Goal: Transaction & Acquisition: Purchase product/service

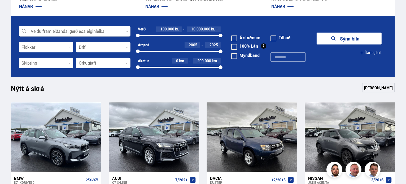
scroll to position [164, 0]
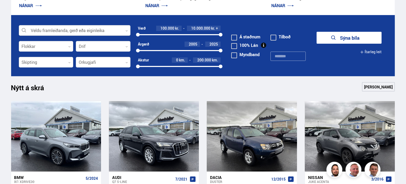
click at [55, 32] on div at bounding box center [75, 30] width 112 height 11
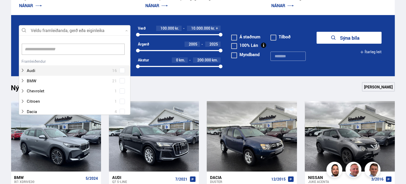
scroll to position [0, 0]
type input "**"
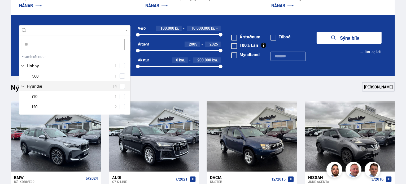
click at [45, 85] on div "Audi 16 BMW 21 Chevrolet 1 Citroen 1 Dacia 4 Ducati 1 Fiat 3 Ford 15 Hobby 1 Ho…" at bounding box center [74, 148] width 111 height 190
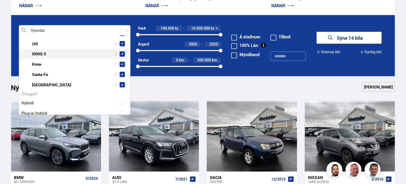
scroll to position [97, 0]
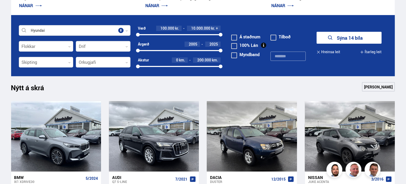
click at [367, 39] on button "Sýna 14 bíla" at bounding box center [348, 38] width 65 height 12
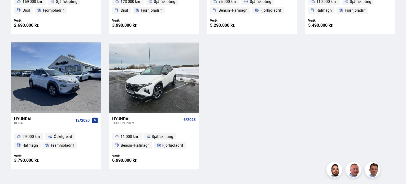
scroll to position [489, 0]
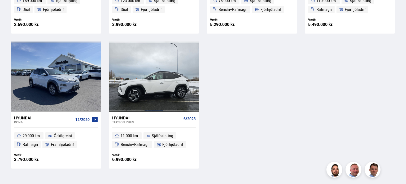
click at [151, 66] on div at bounding box center [154, 77] width 18 height 70
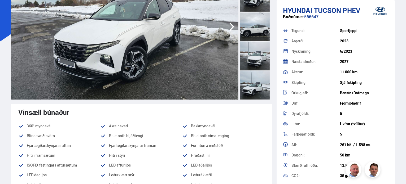
scroll to position [88, 0]
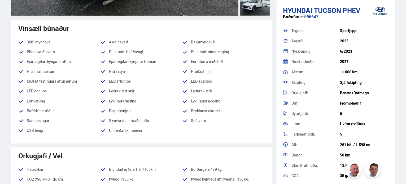
scroll to position [172, 0]
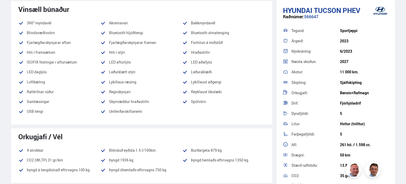
scroll to position [0, 0]
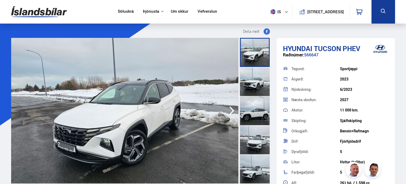
click at [92, 5] on div "Söluskrá Þjónusta Íslandsbílar [DOMAIN_NAME] Íslandsvörn Leiðbeiningar Um okkur…" at bounding box center [203, 12] width 392 height 24
